Goal: Task Accomplishment & Management: Complete application form

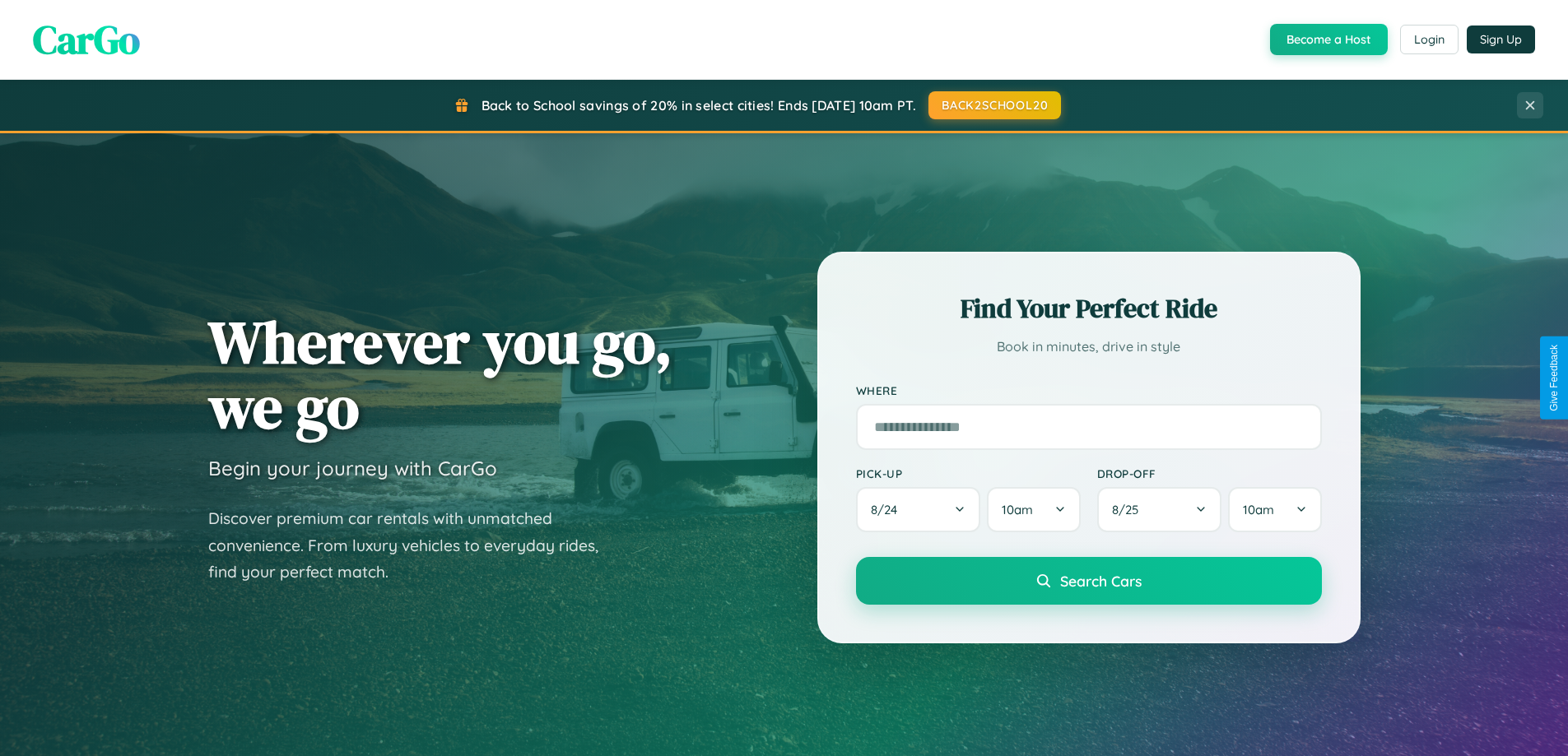
scroll to position [3166, 0]
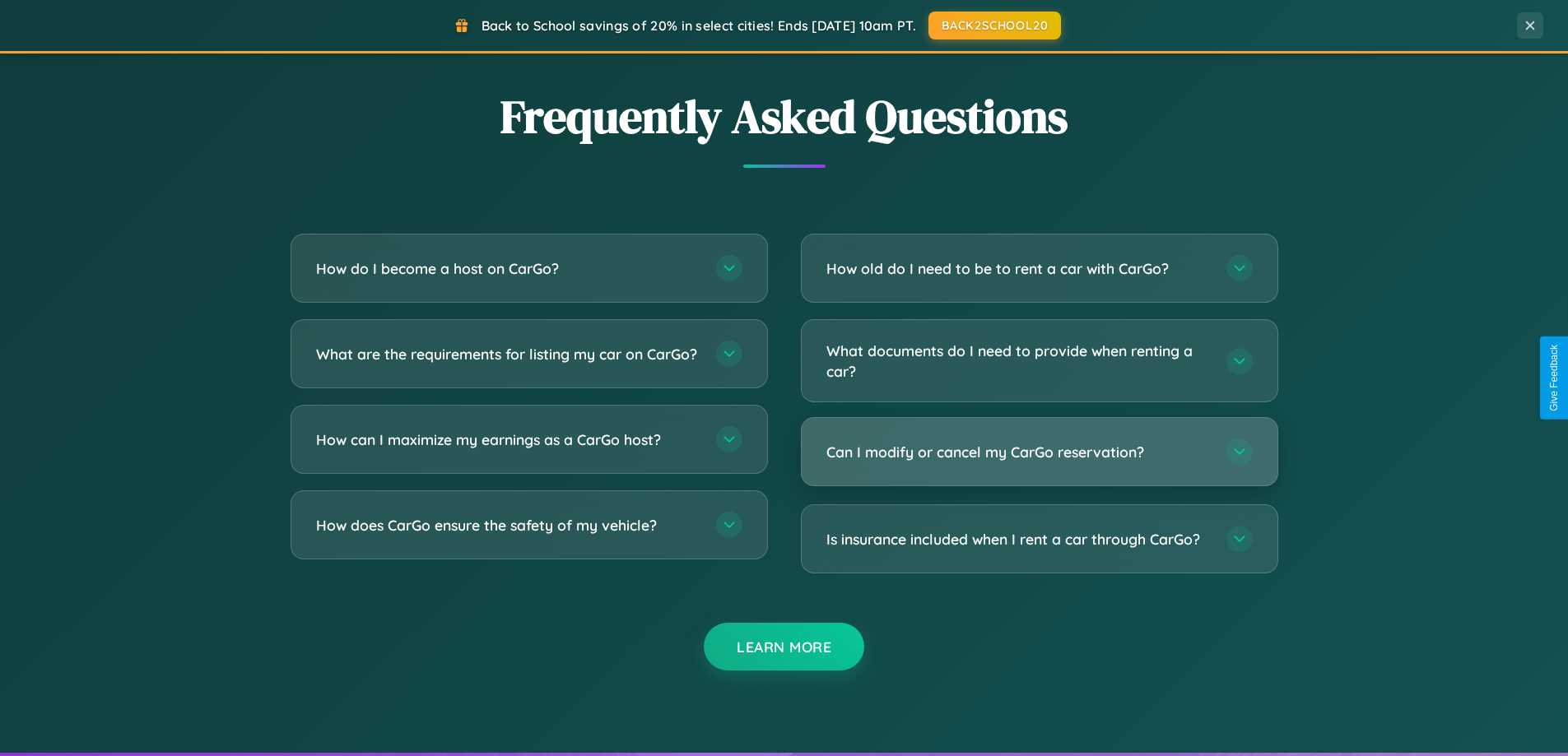
click at [1039, 454] on h3 "Can I modify or cancel my CarGo reservation?" at bounding box center [1018, 452] width 384 height 21
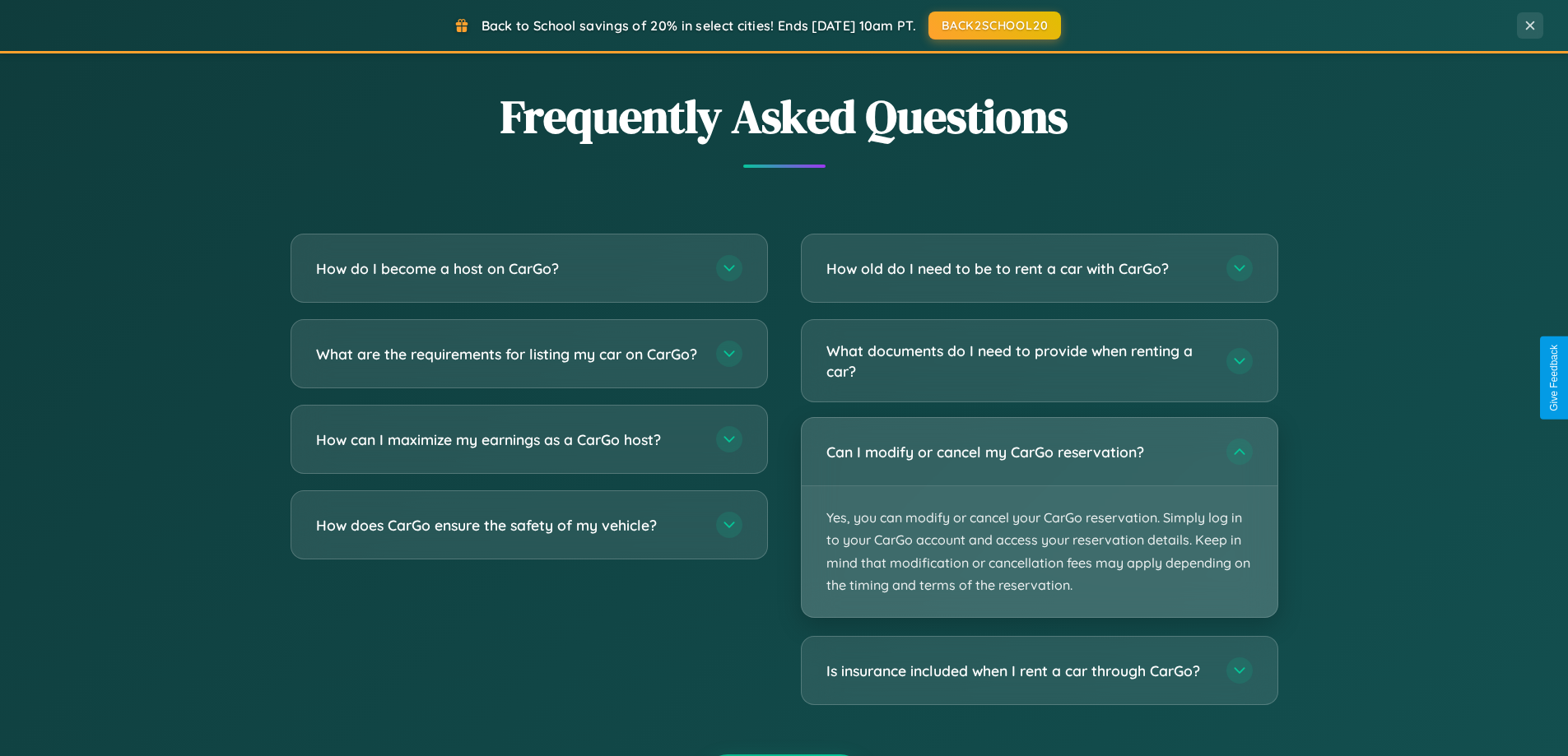
click at [1039, 517] on p "Yes, you can modify or cancel your CarGo reservation. Simply log in to your Car…" at bounding box center [1040, 552] width 475 height 131
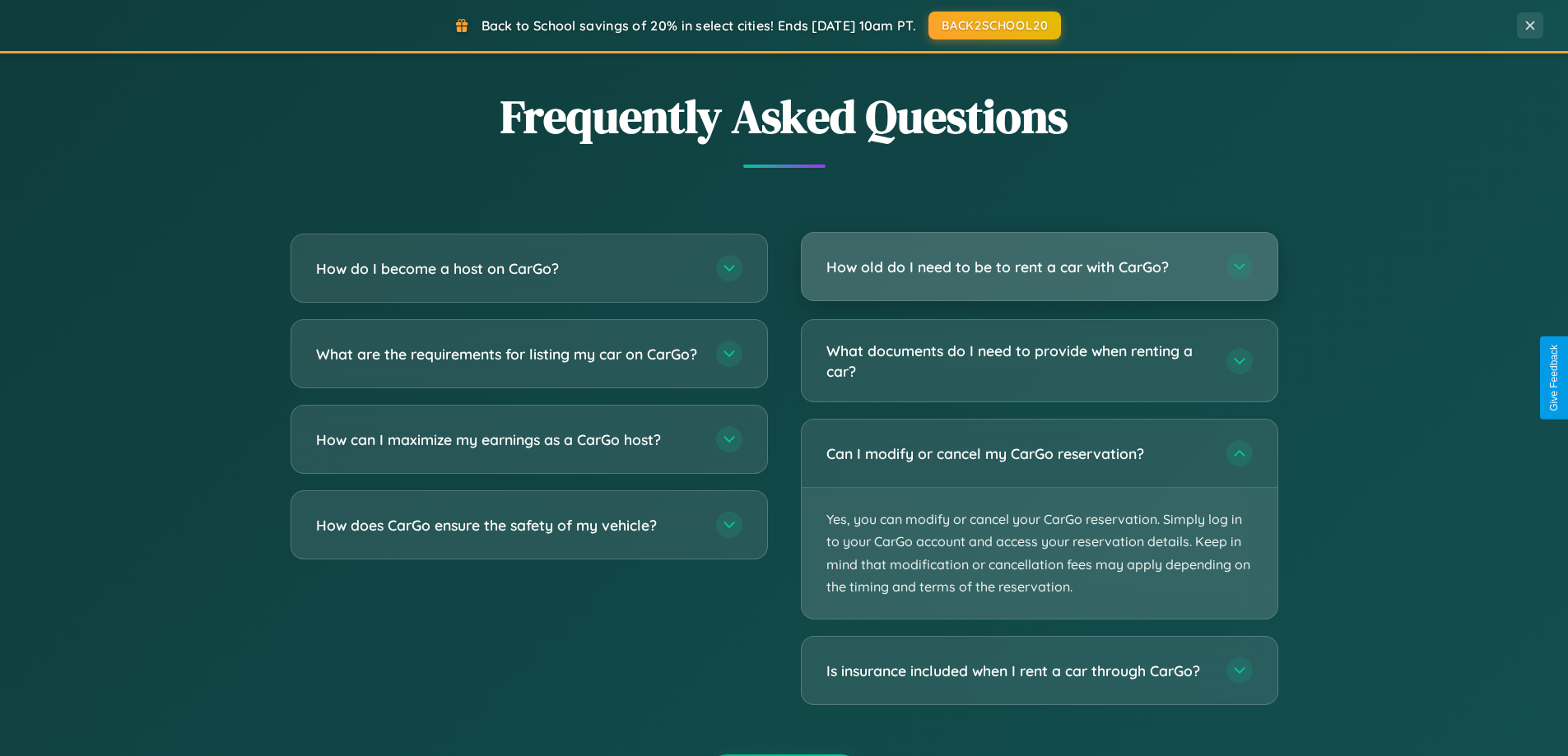
click at [1039, 268] on h3 "How old do I need to be to rent a car with CarGo?" at bounding box center [1018, 266] width 384 height 21
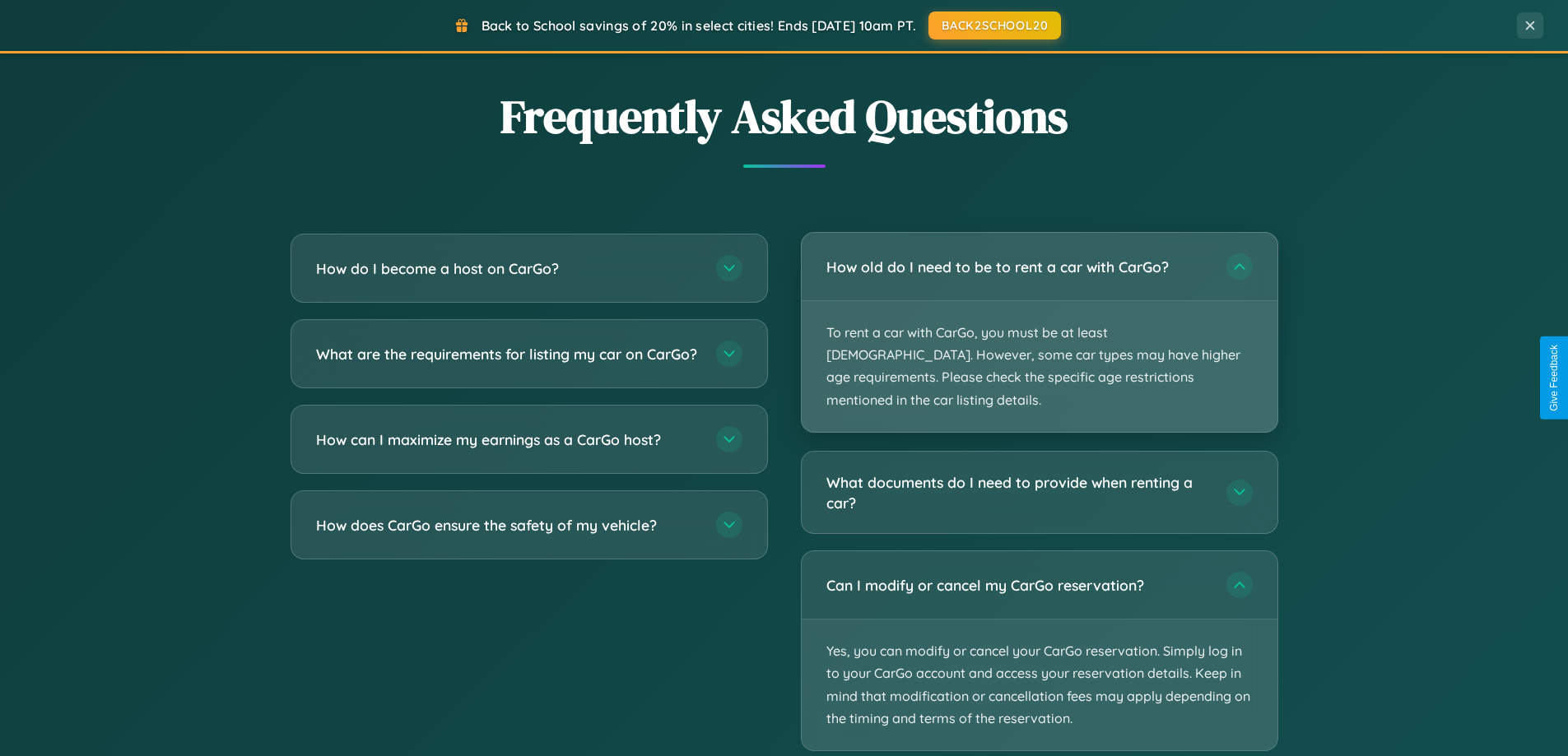
click at [1039, 321] on p "To rent a car with CarGo, you must be at least [DEMOGRAPHIC_DATA]. However, som…" at bounding box center [1040, 367] width 475 height 131
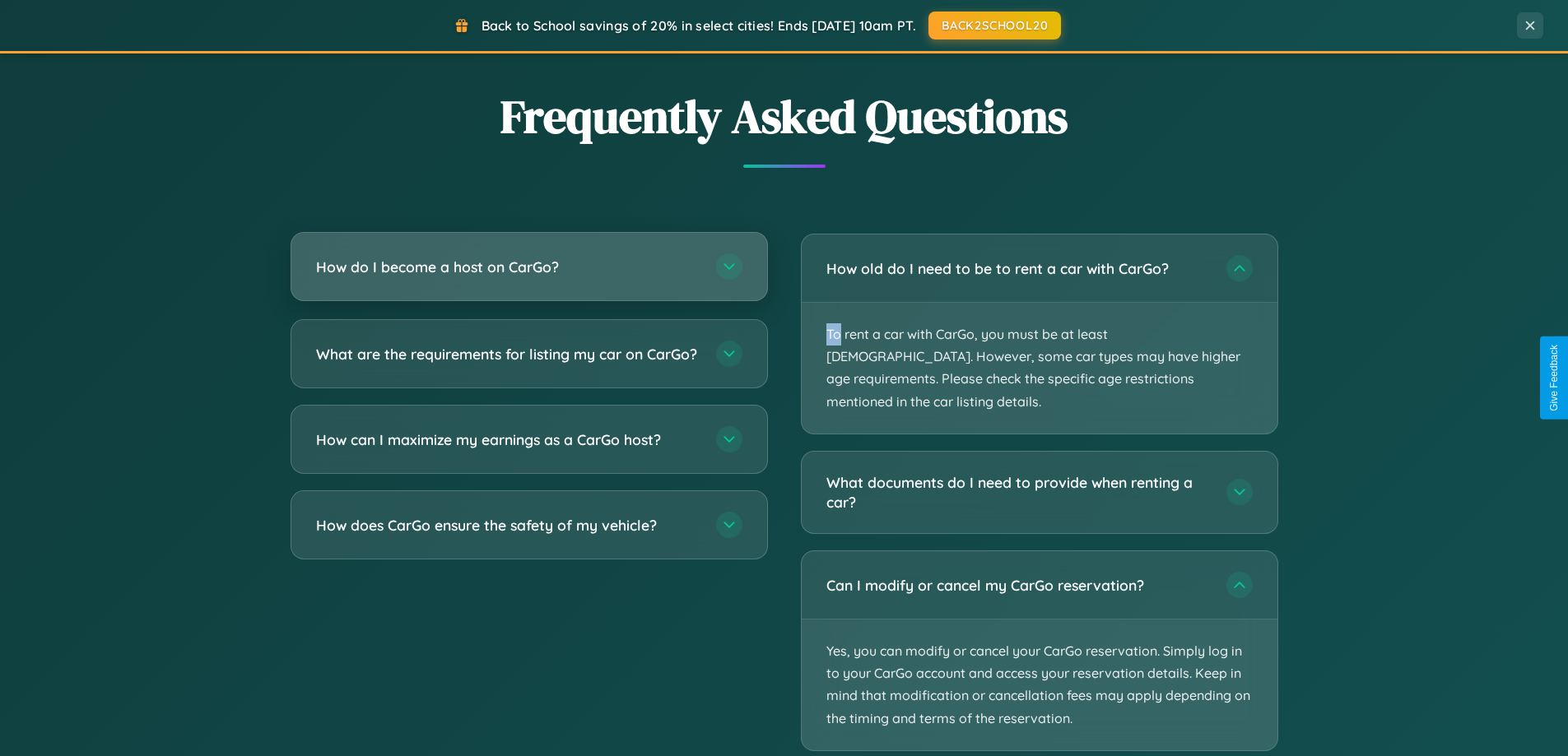
click at [528, 266] on h3 "How do I become a host on CarGo?" at bounding box center [508, 266] width 384 height 21
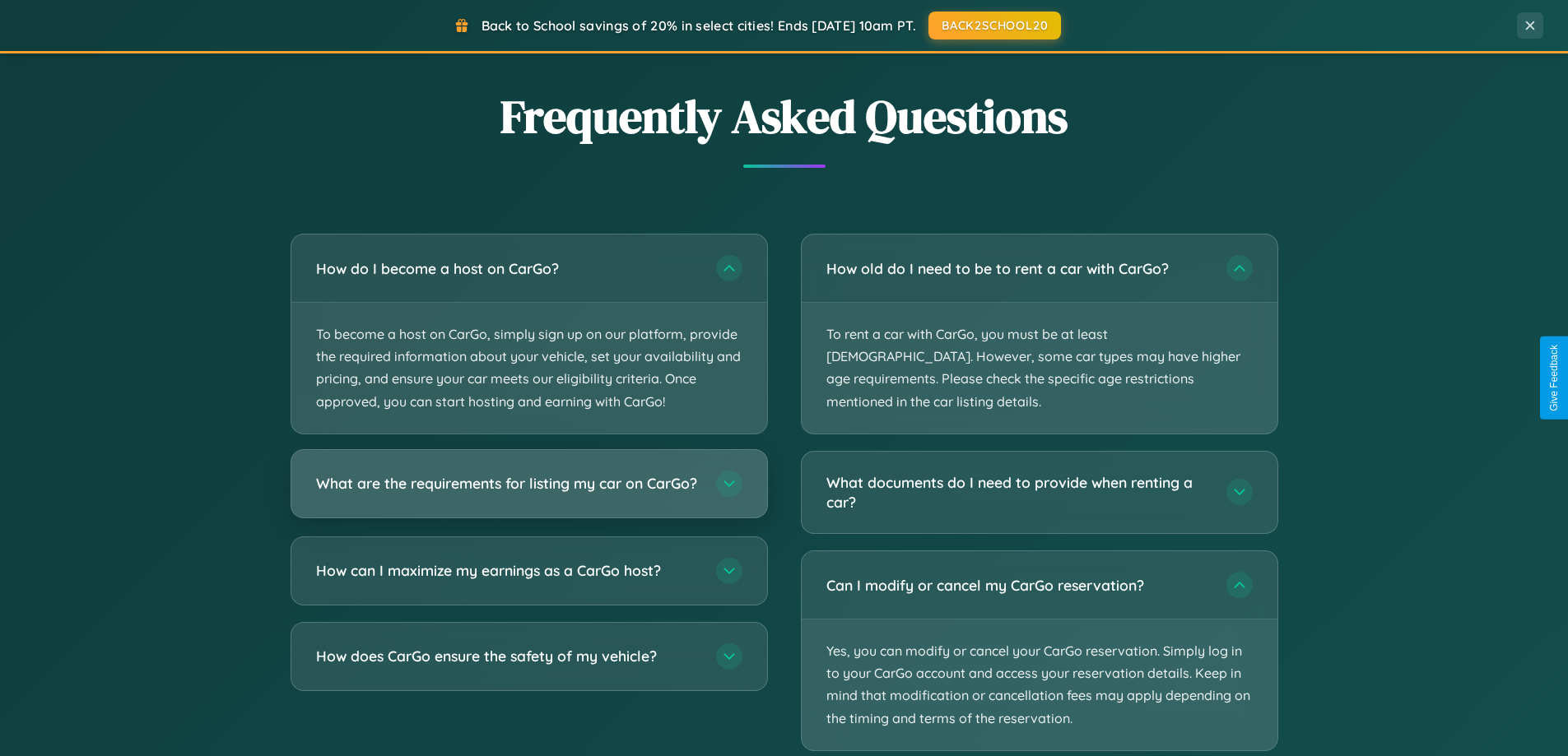
click at [528, 491] on h3 "What are the requirements for listing my car on CarGo?" at bounding box center [508, 483] width 384 height 21
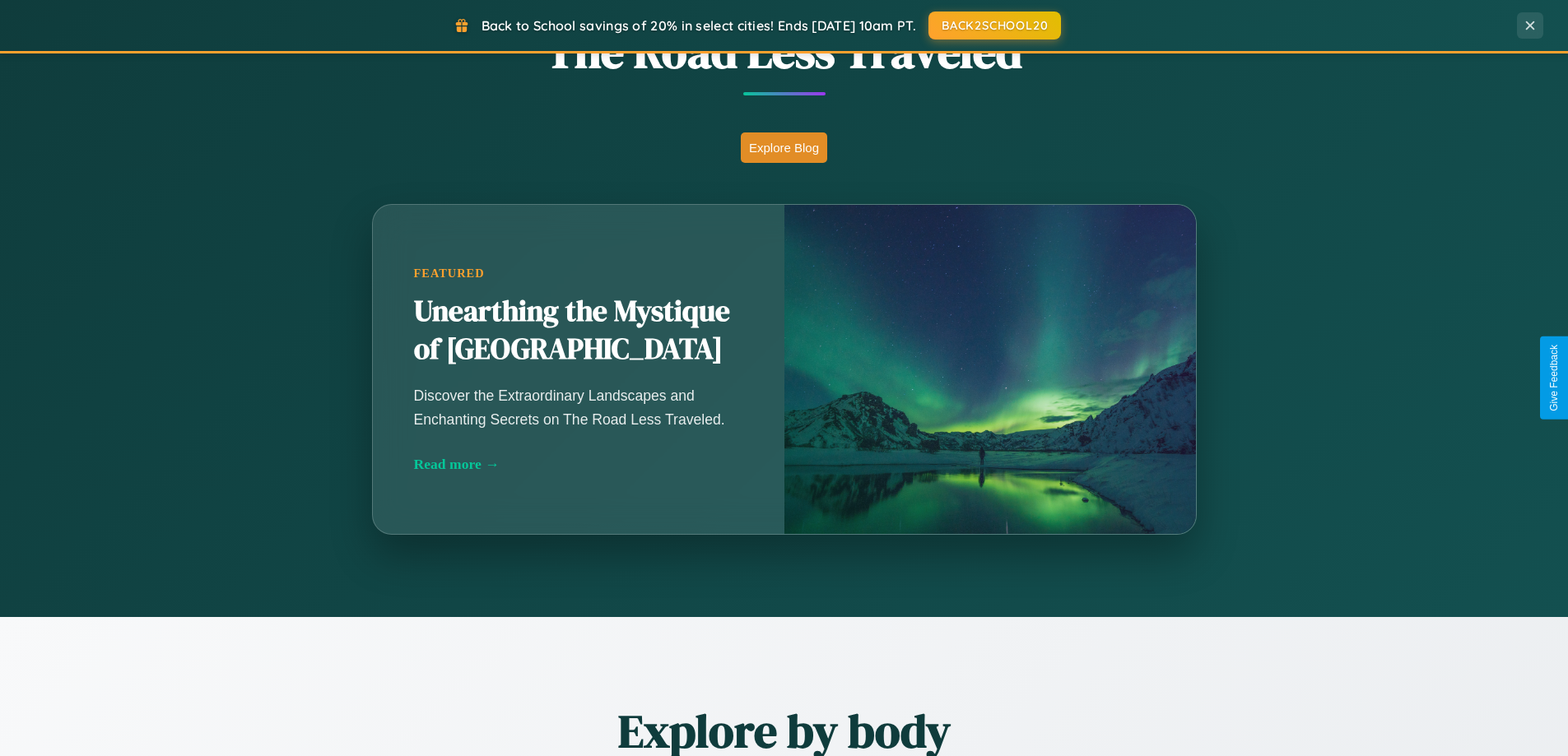
scroll to position [709, 0]
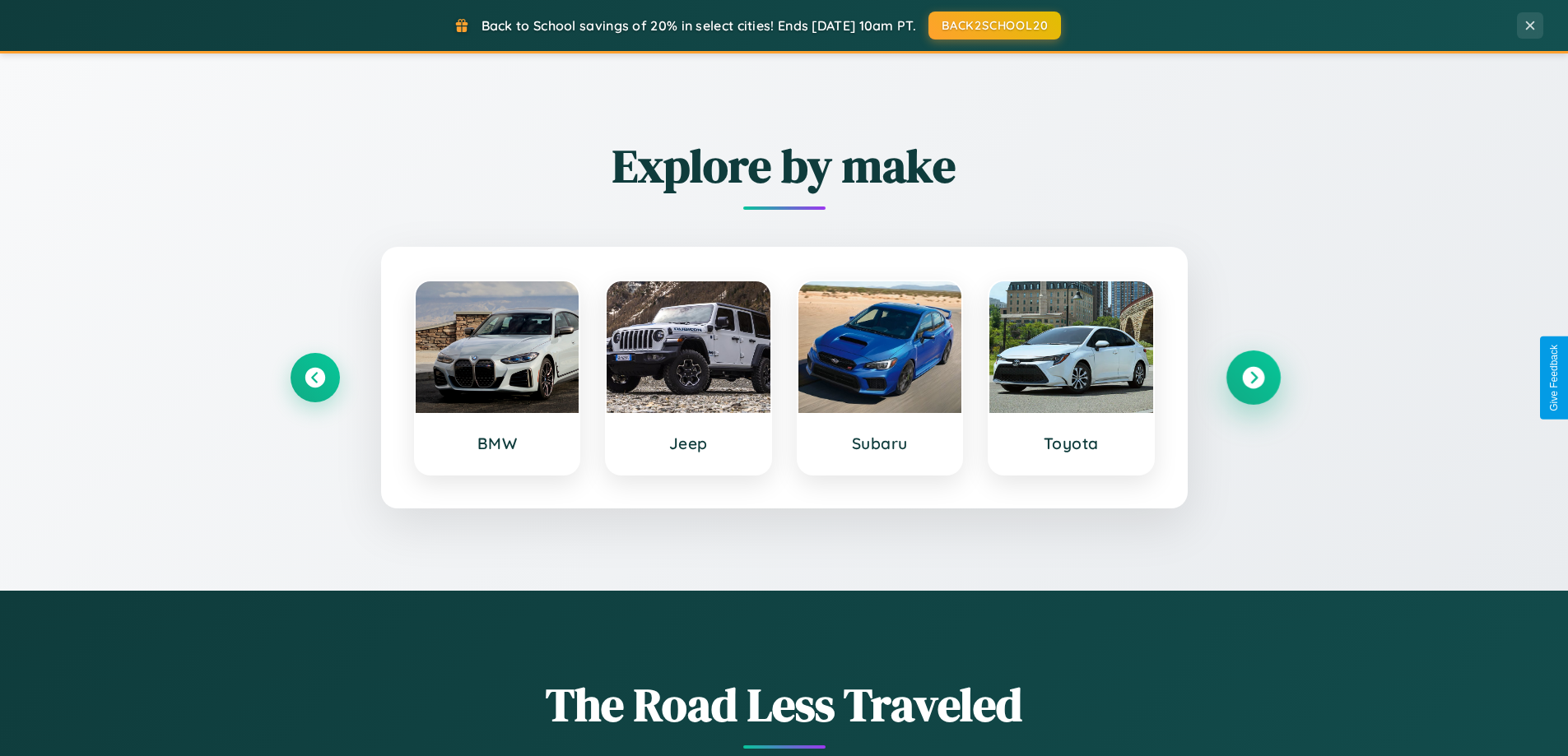
click at [1252, 378] on icon at bounding box center [1252, 378] width 22 height 22
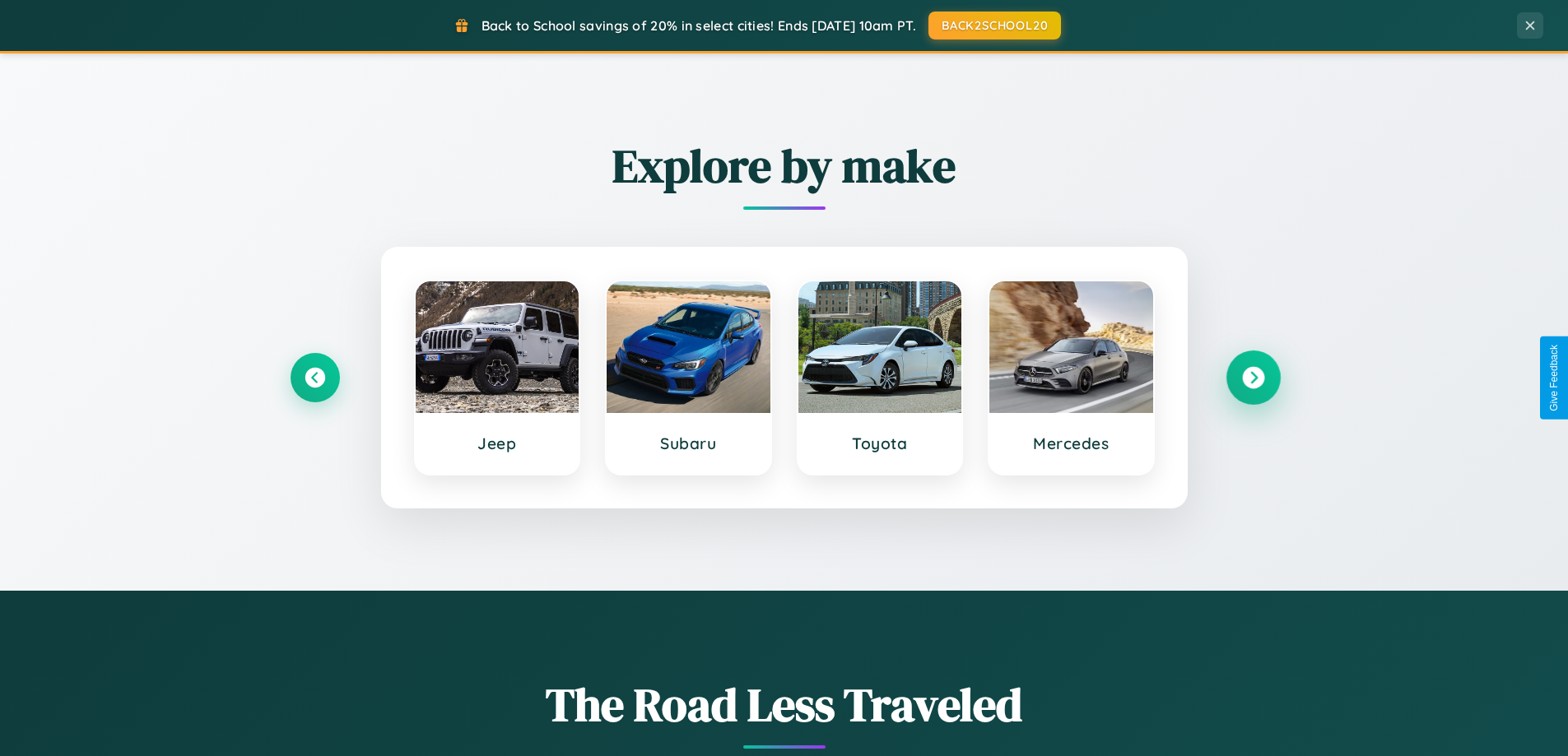
click at [1252, 378] on icon at bounding box center [1252, 378] width 22 height 22
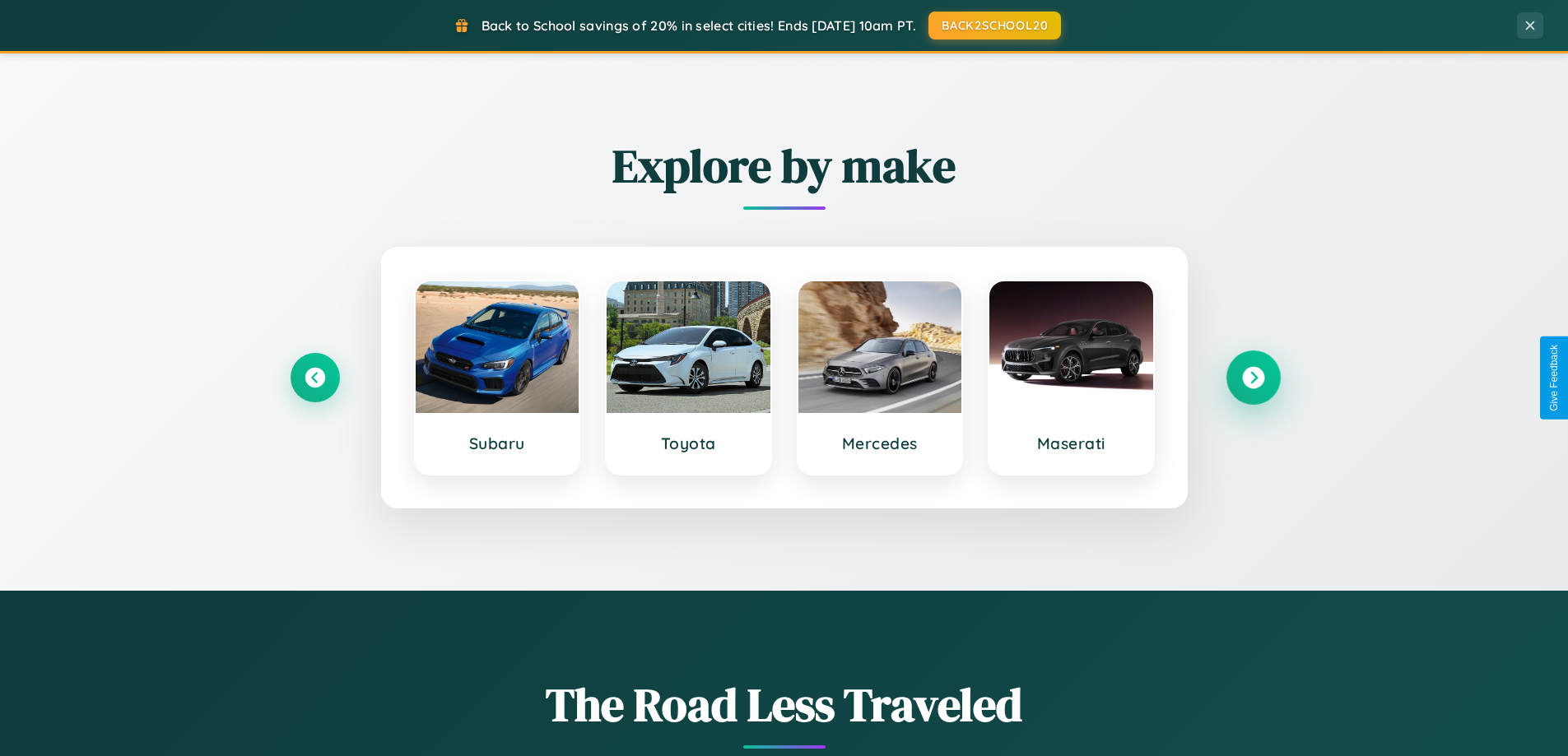
click at [1252, 378] on icon at bounding box center [1252, 378] width 22 height 22
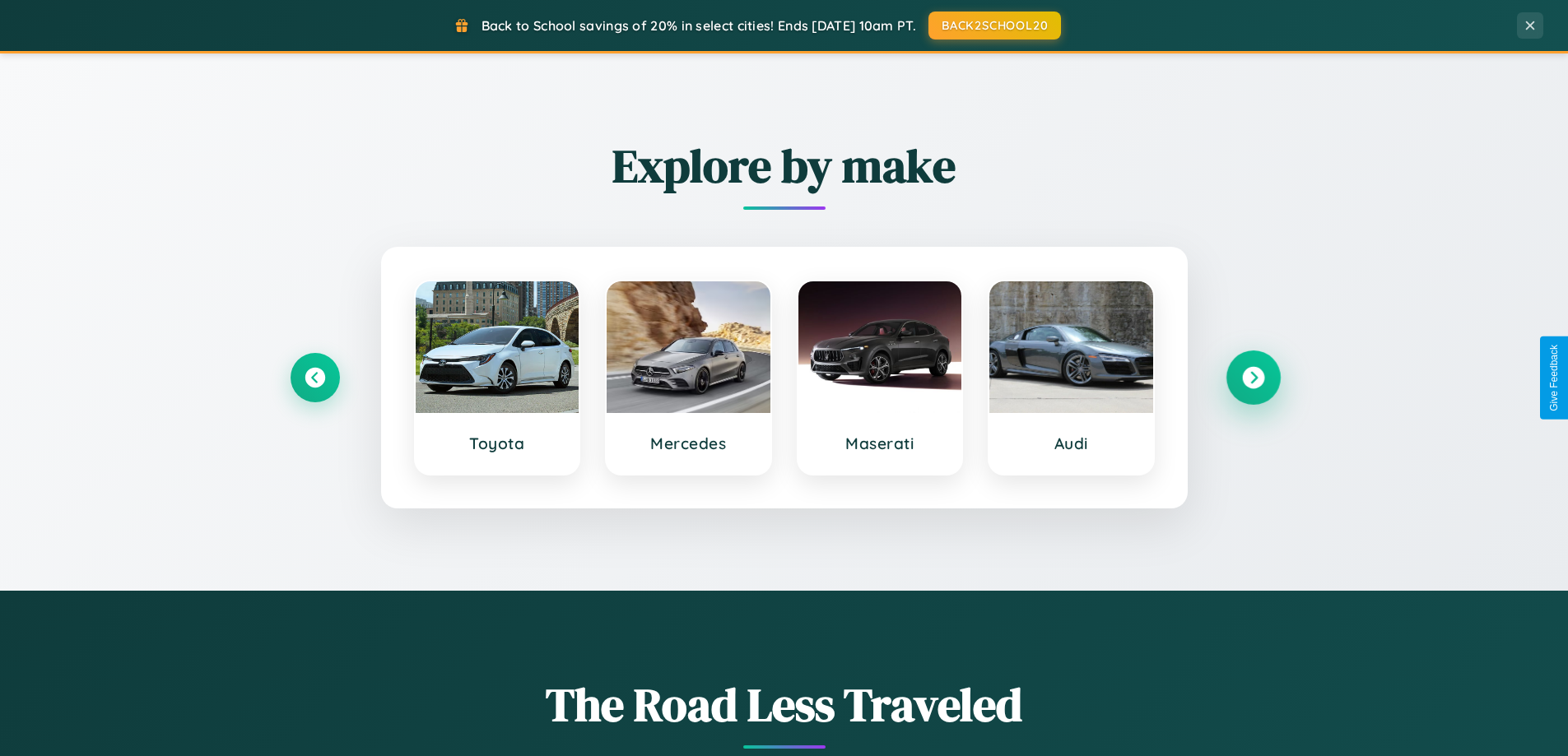
click at [1252, 378] on icon at bounding box center [1252, 378] width 22 height 22
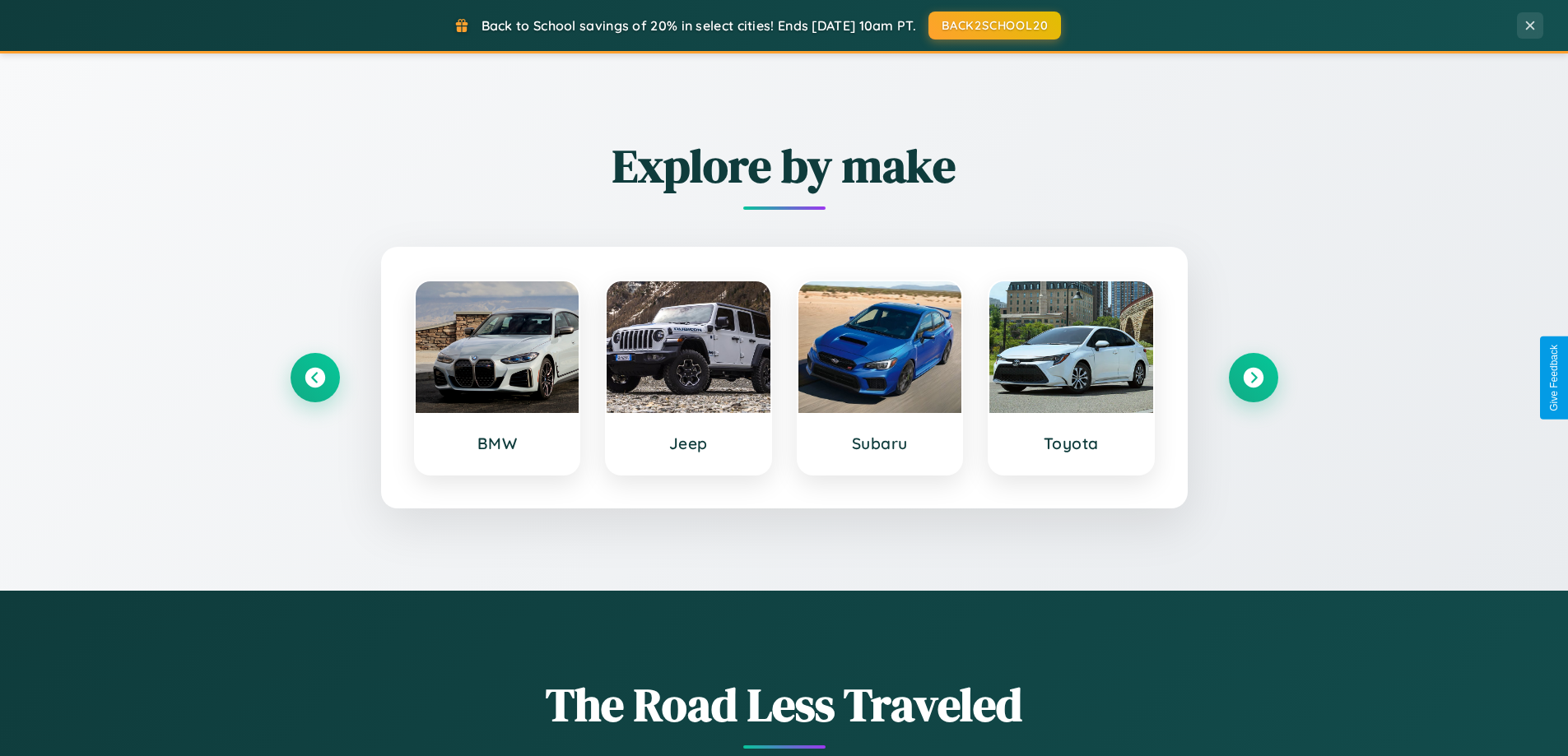
scroll to position [0, 0]
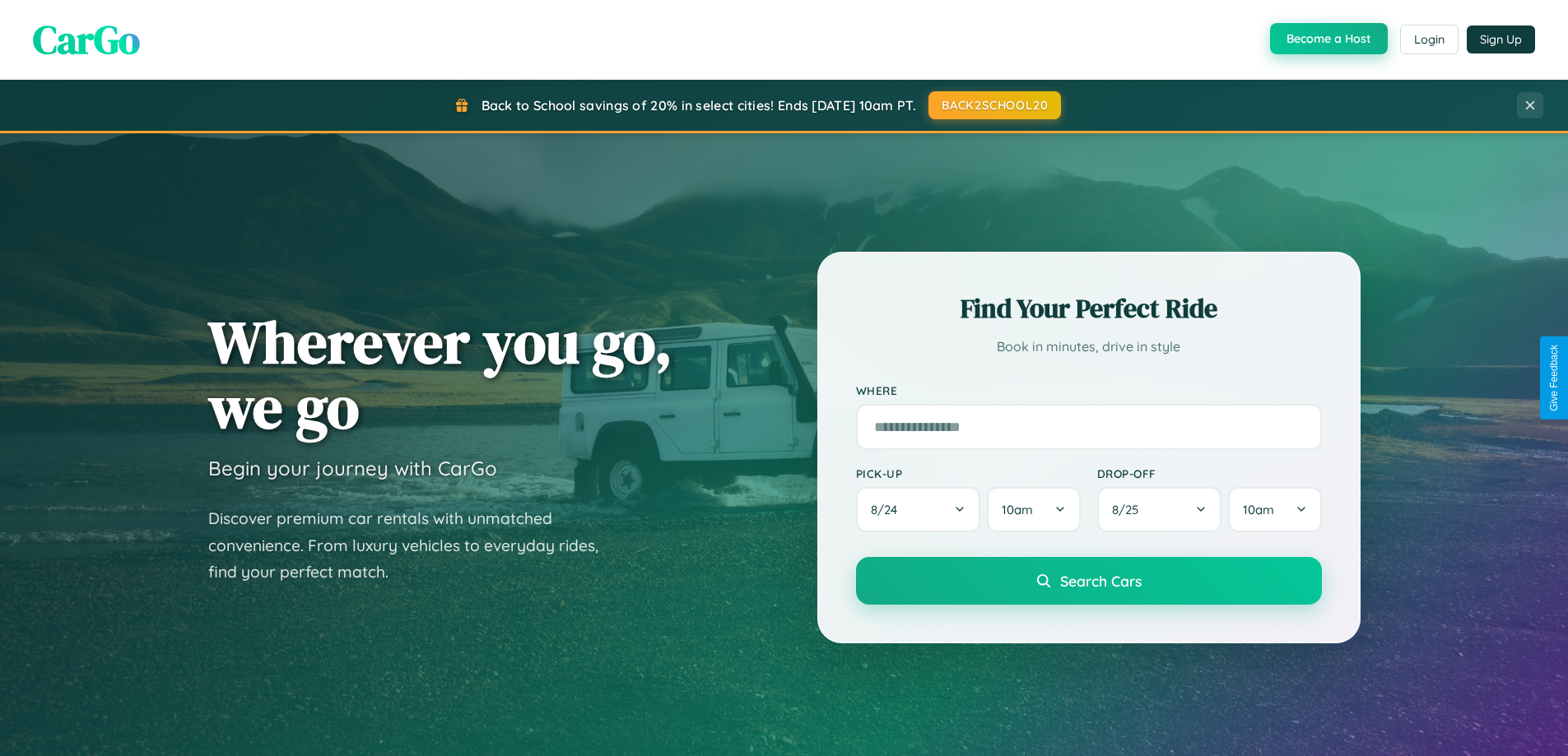
click at [1327, 39] on button "Become a Host" at bounding box center [1328, 39] width 118 height 31
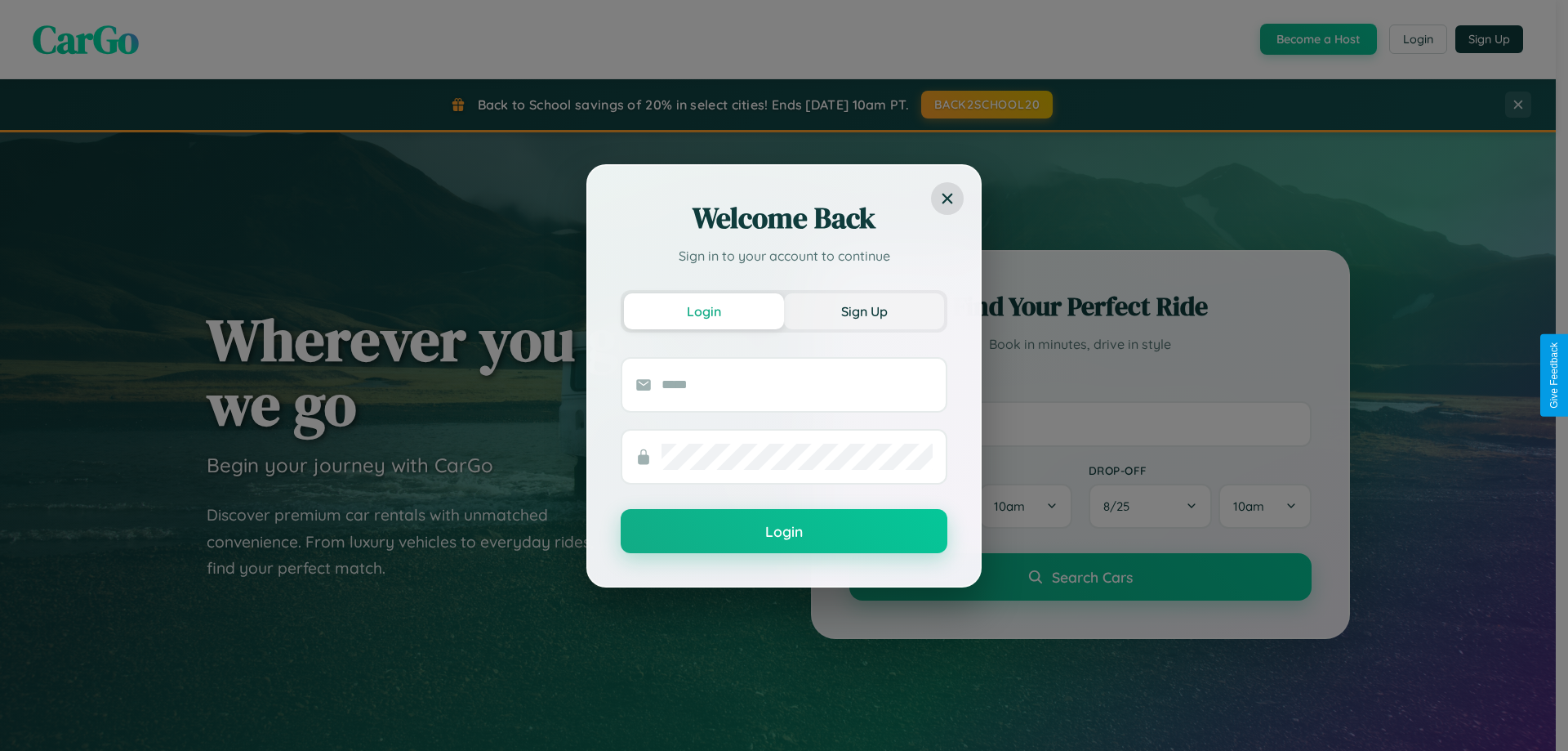
click at [865, 311] on button "Sign Up" at bounding box center [865, 311] width 160 height 36
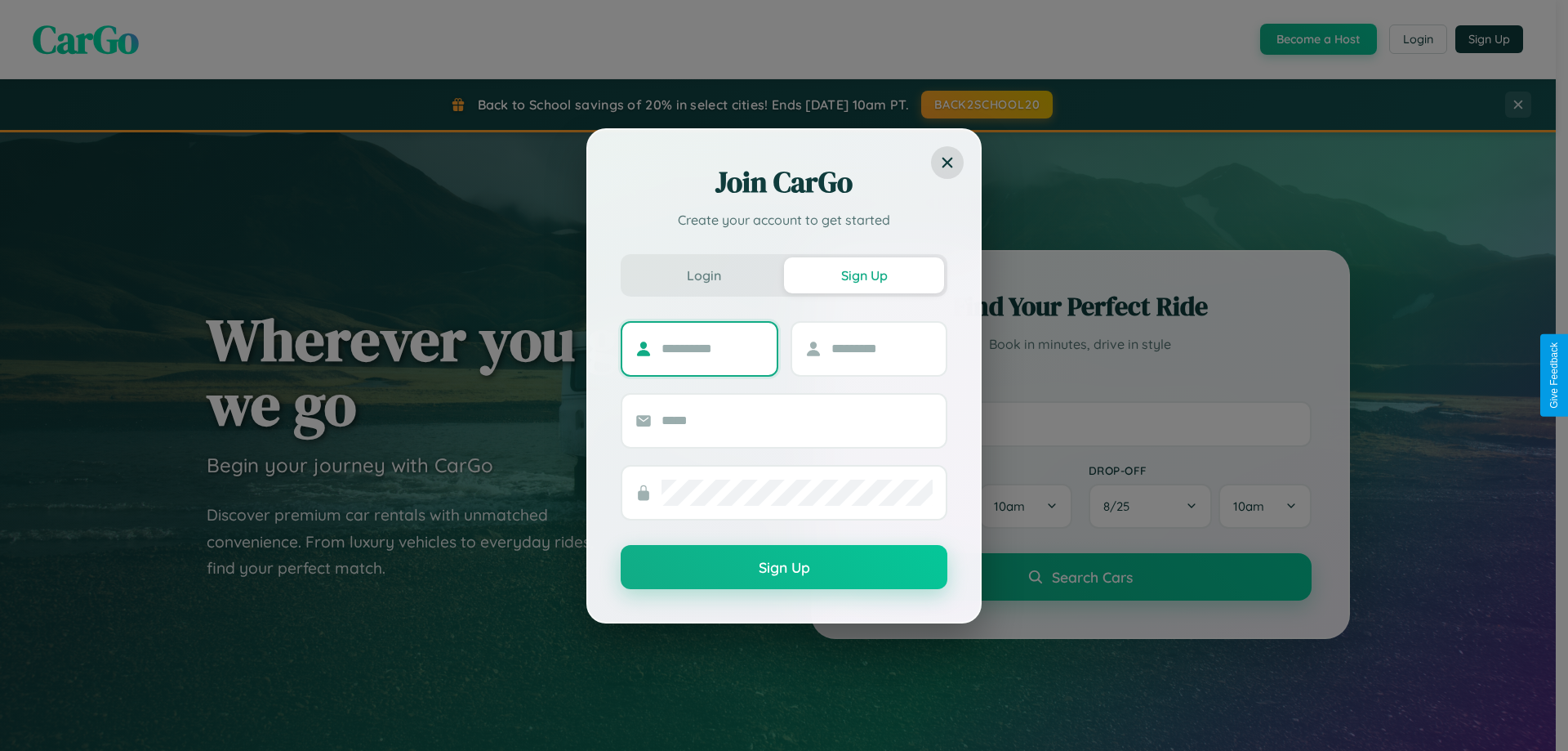
click at [712, 348] on input "text" at bounding box center [712, 348] width 102 height 26
type input "*******"
click at [881, 348] on input "text" at bounding box center [882, 348] width 102 height 26
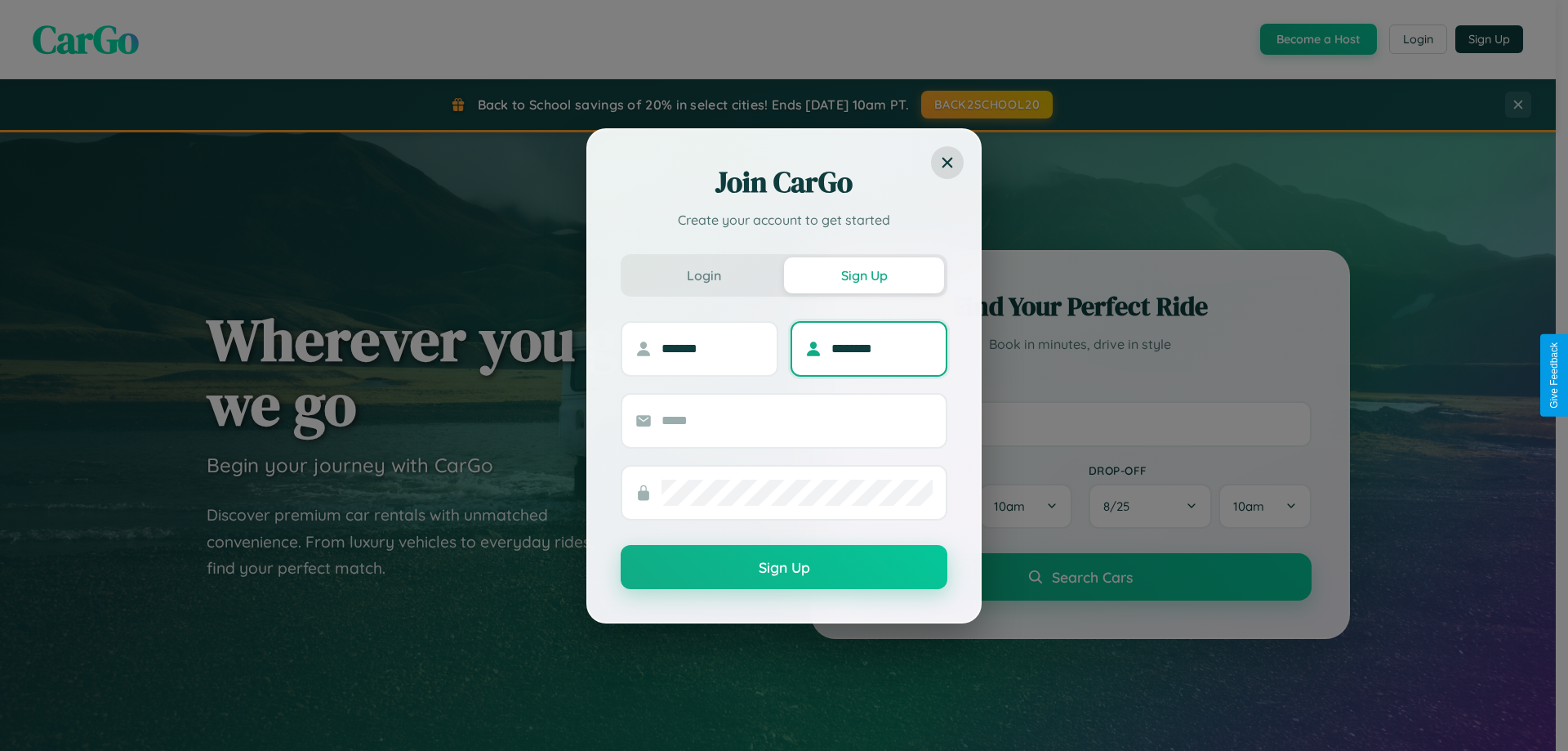
type input "********"
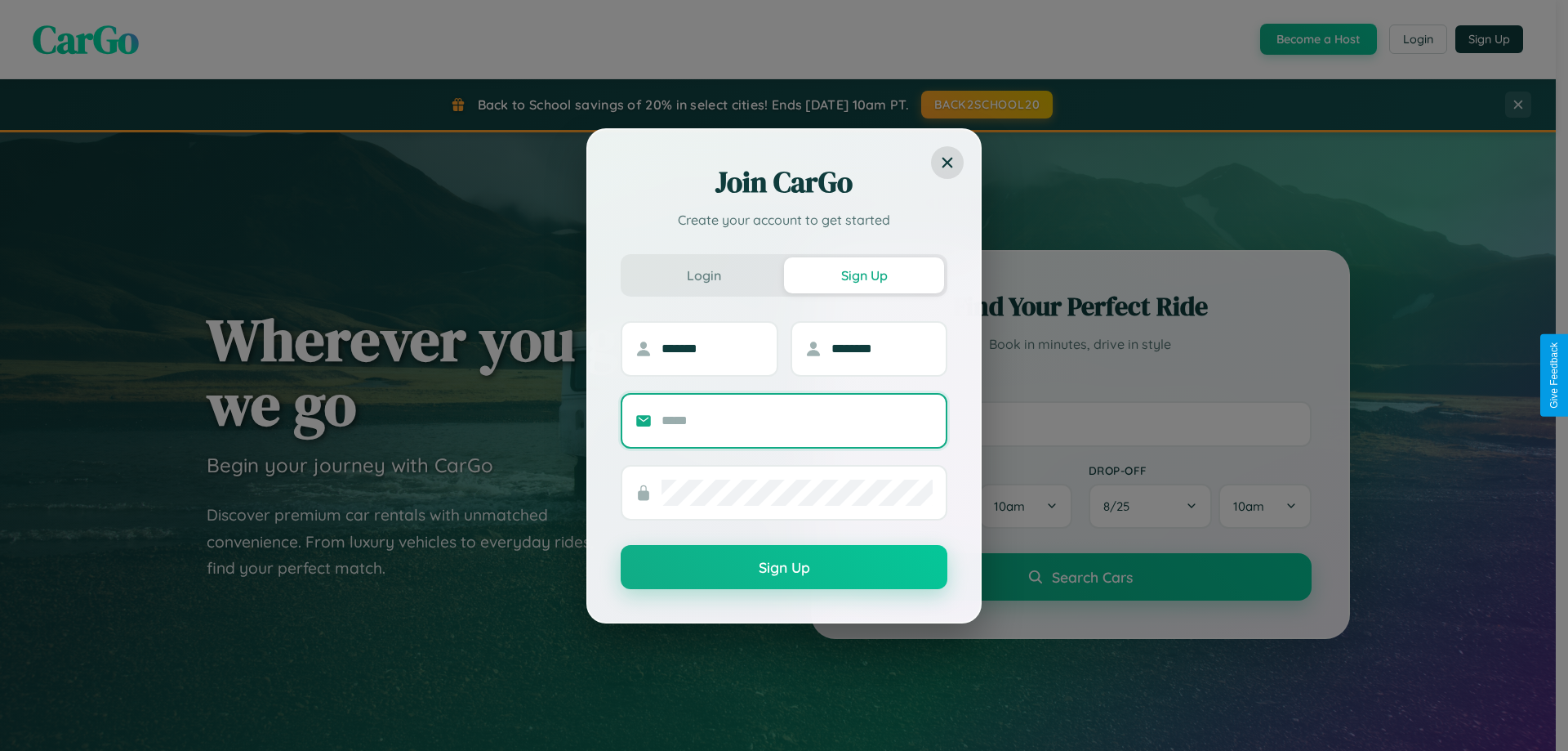
click at [797, 420] on input "text" at bounding box center [797, 420] width 272 height 26
type input "**********"
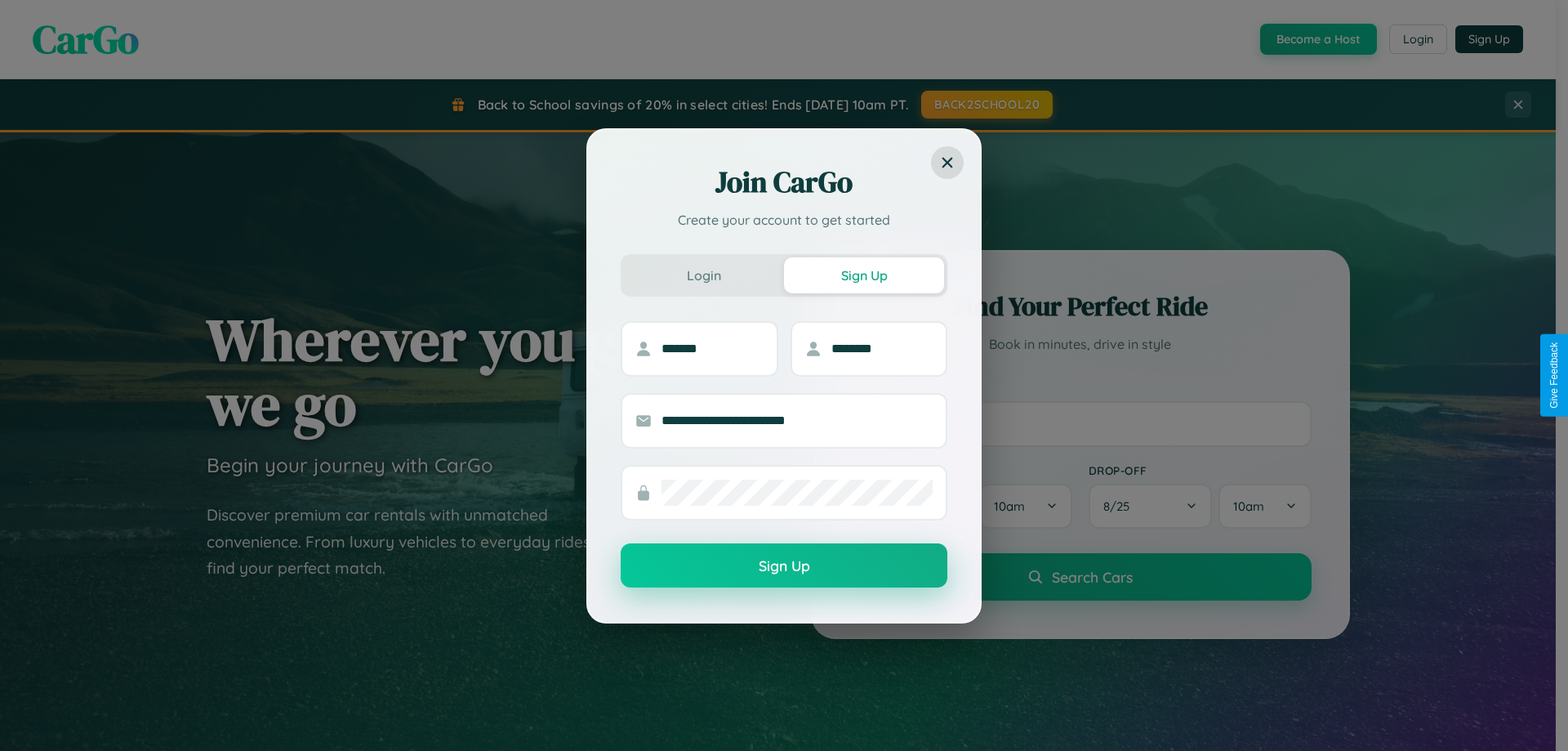
click at [784, 567] on button "Sign Up" at bounding box center [784, 566] width 327 height 45
